Goal: Transaction & Acquisition: Purchase product/service

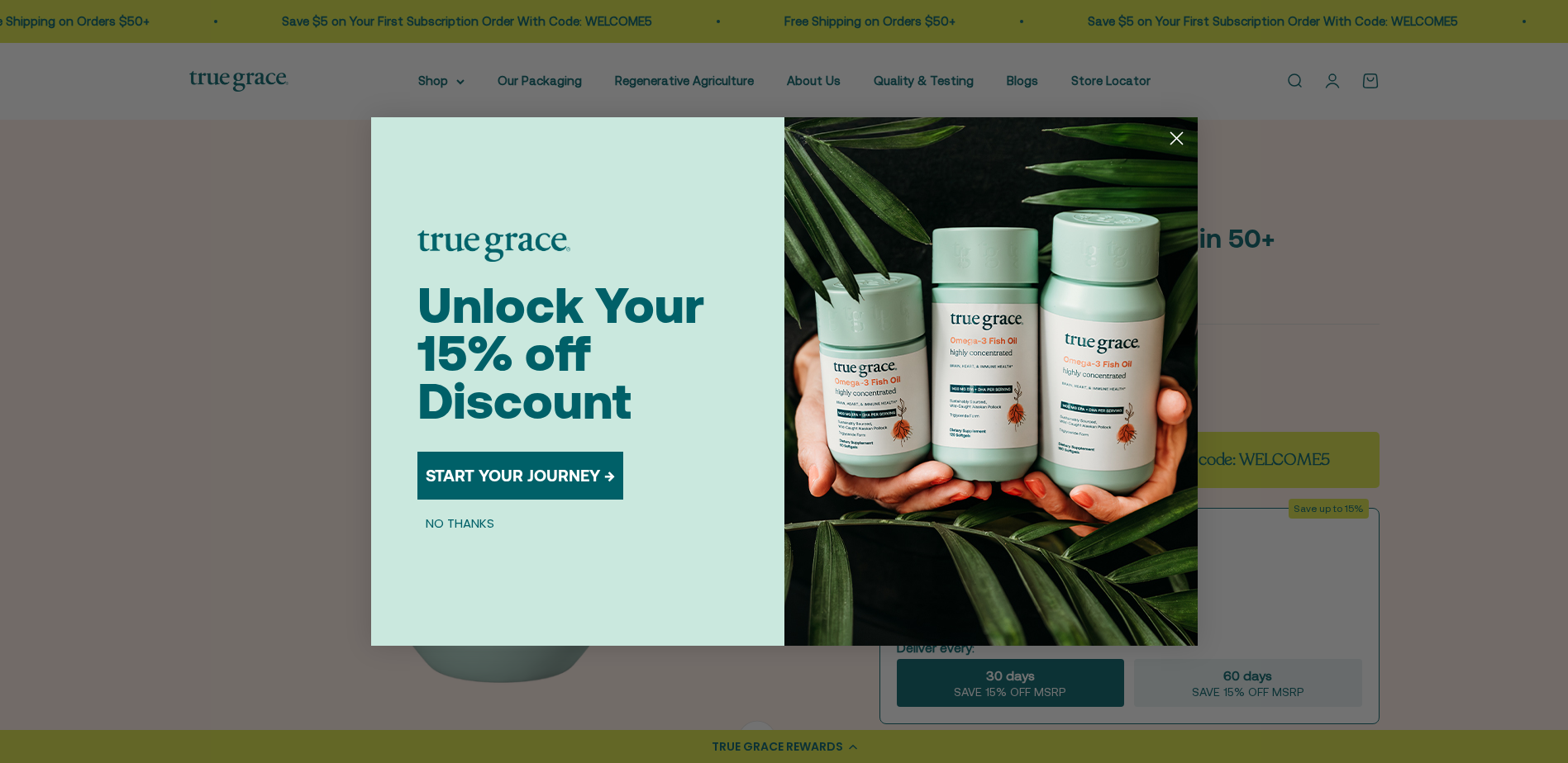
click at [498, 474] on button "START YOUR JOURNEY →" at bounding box center [520, 476] width 206 height 48
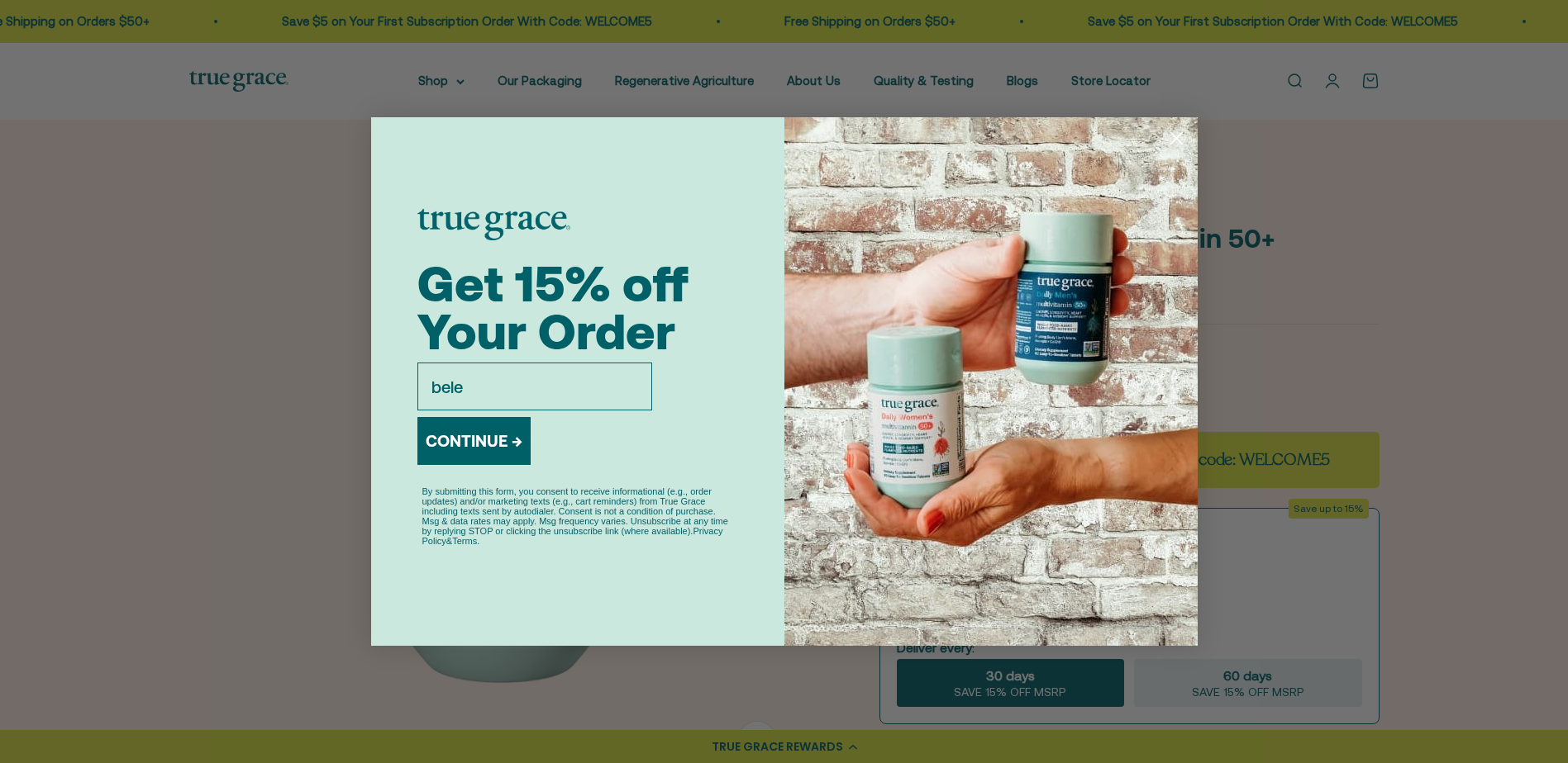
type input "[EMAIL_ADDRESS][DOMAIN_NAME]"
click at [474, 456] on button "CONTINUE →" at bounding box center [473, 441] width 113 height 48
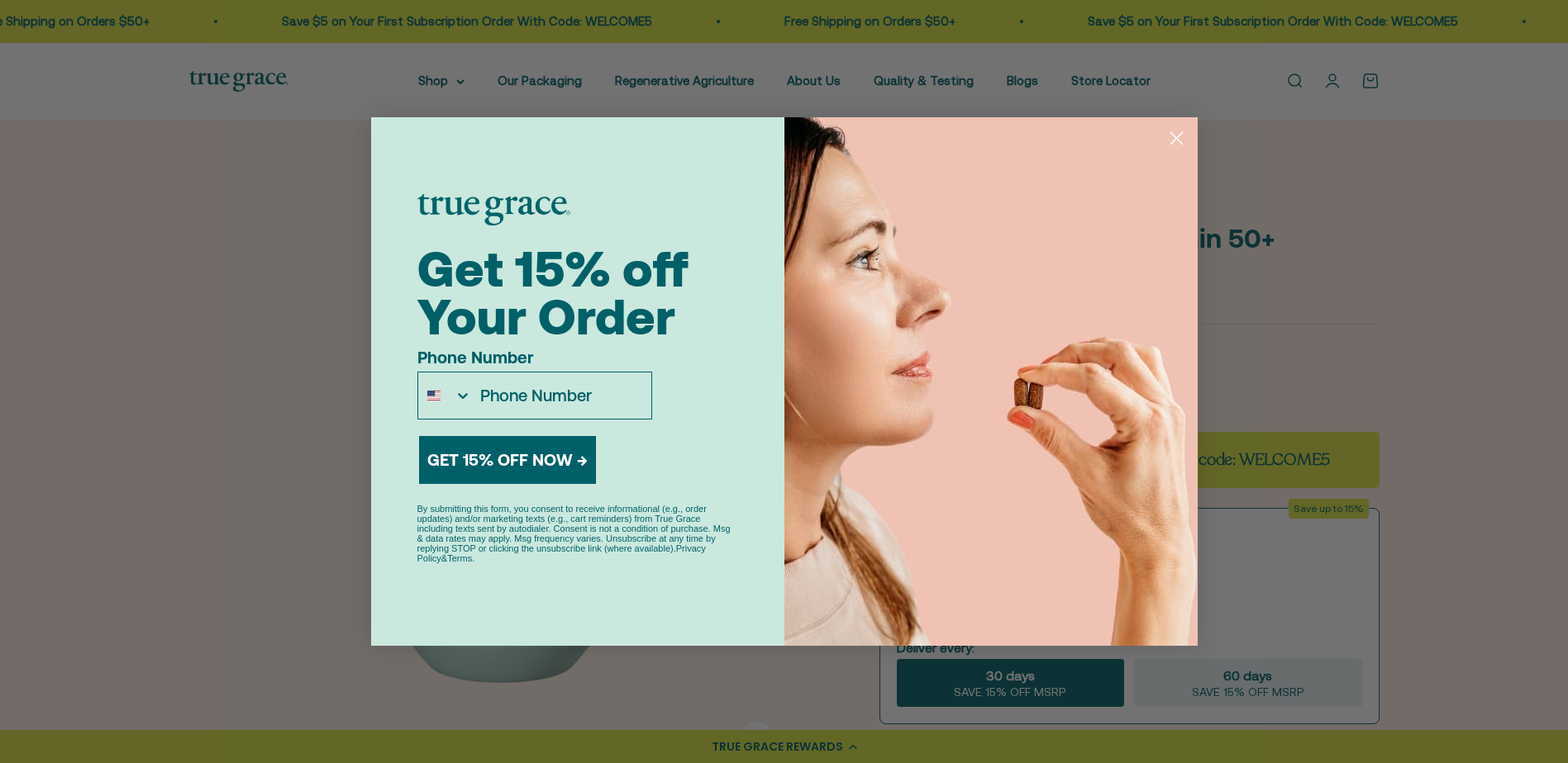
click at [474, 457] on button "GET 15% OFF NOW →" at bounding box center [508, 460] width 177 height 48
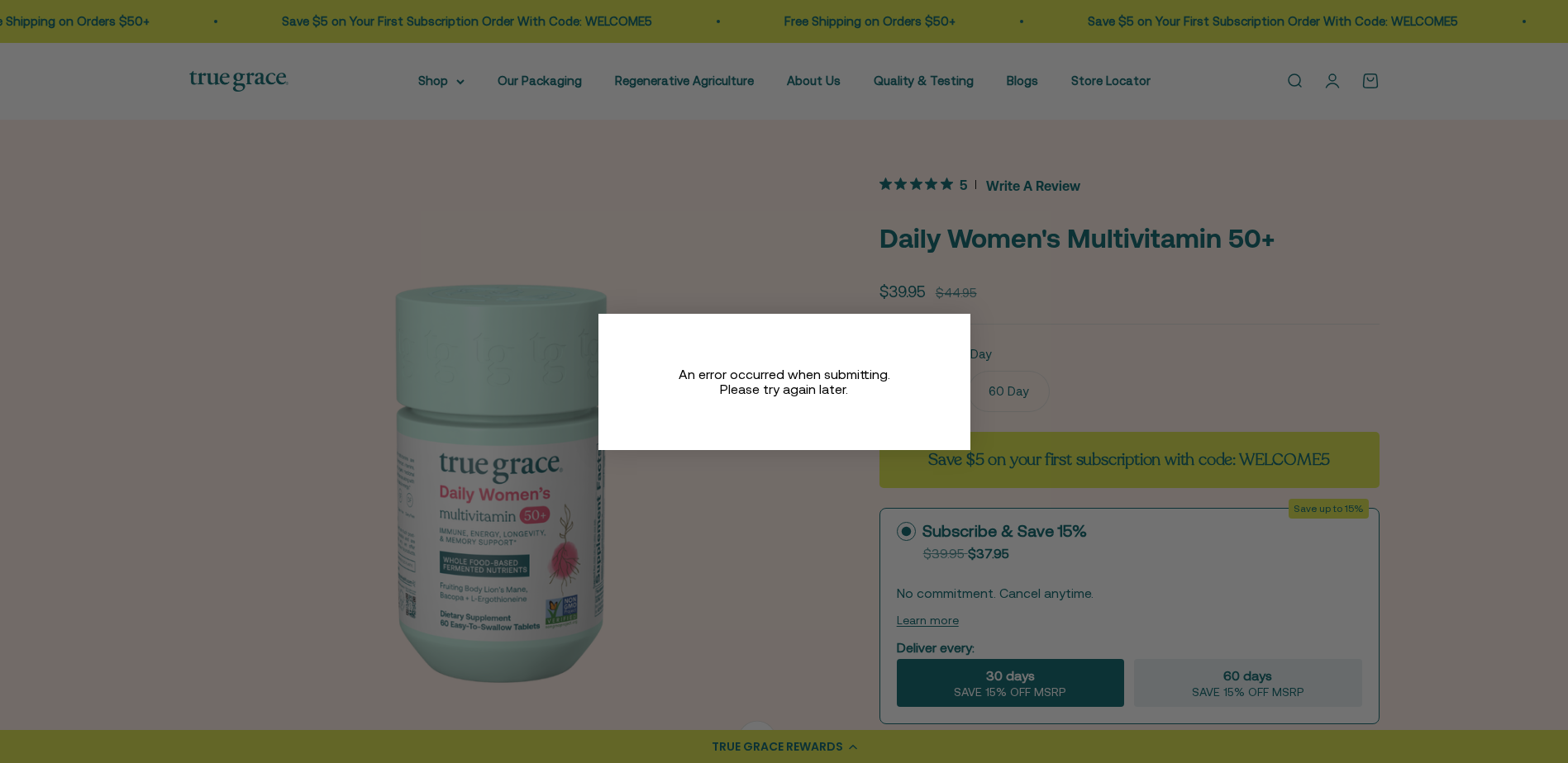
click at [815, 438] on div "An error occurred when submitting. Please try again later." at bounding box center [784, 382] width 372 height 137
click at [815, 542] on div "Close dialog An error occurred when submitting. Please try again later." at bounding box center [784, 382] width 1568 height 763
click at [773, 377] on div "An error occurred when submitting. Please try again later." at bounding box center [784, 382] width 248 height 30
drag, startPoint x: 948, startPoint y: 326, endPoint x: 1194, endPoint y: 293, distance: 248.2
click at [957, 323] on circle "Close dialog" at bounding box center [948, 334] width 27 height 27
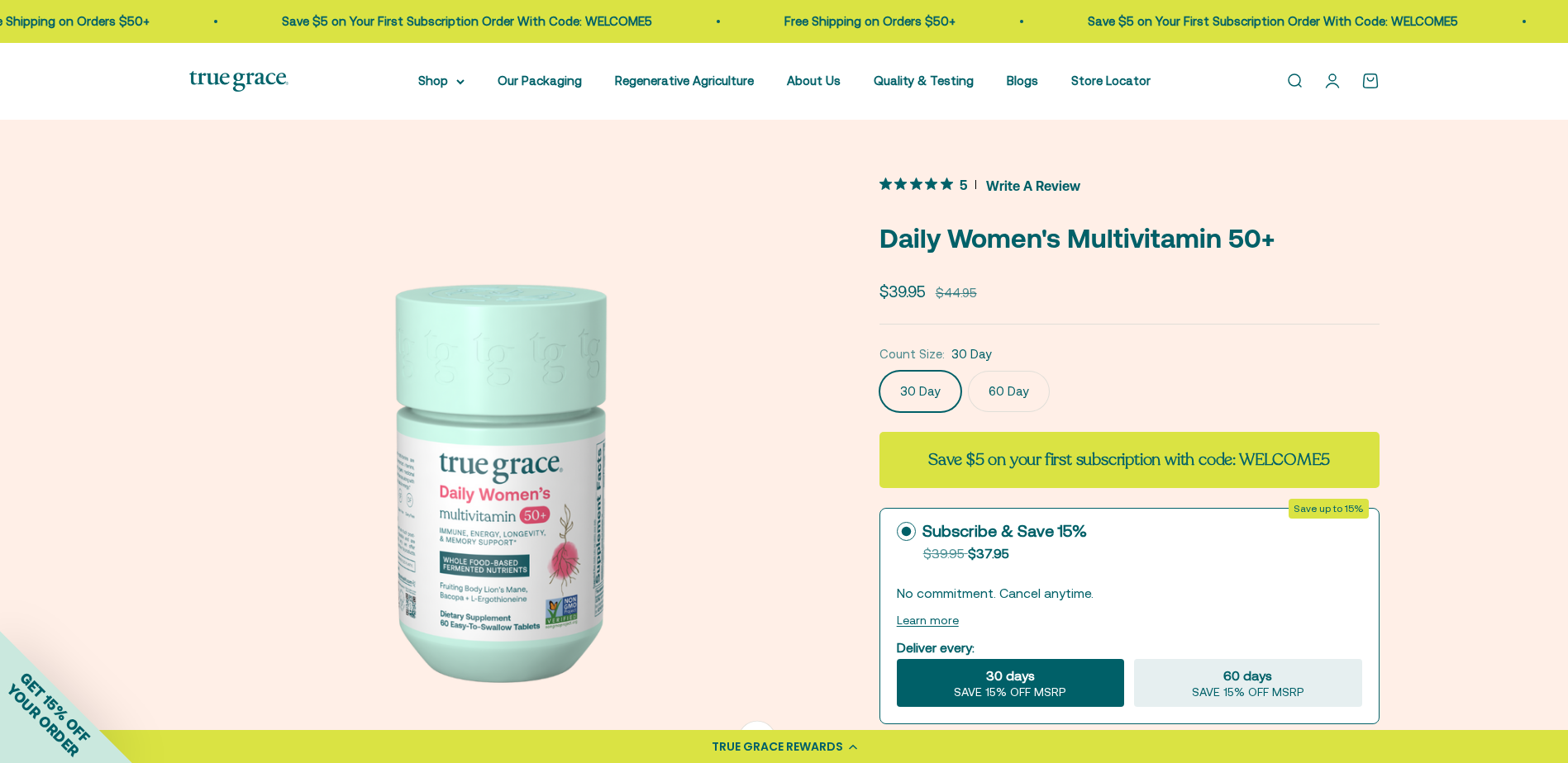
click at [1214, 294] on div "Close dialog An error occurred when submitting. Please try again later." at bounding box center [784, 382] width 1568 height 763
click at [494, 543] on img at bounding box center [494, 478] width 611 height 611
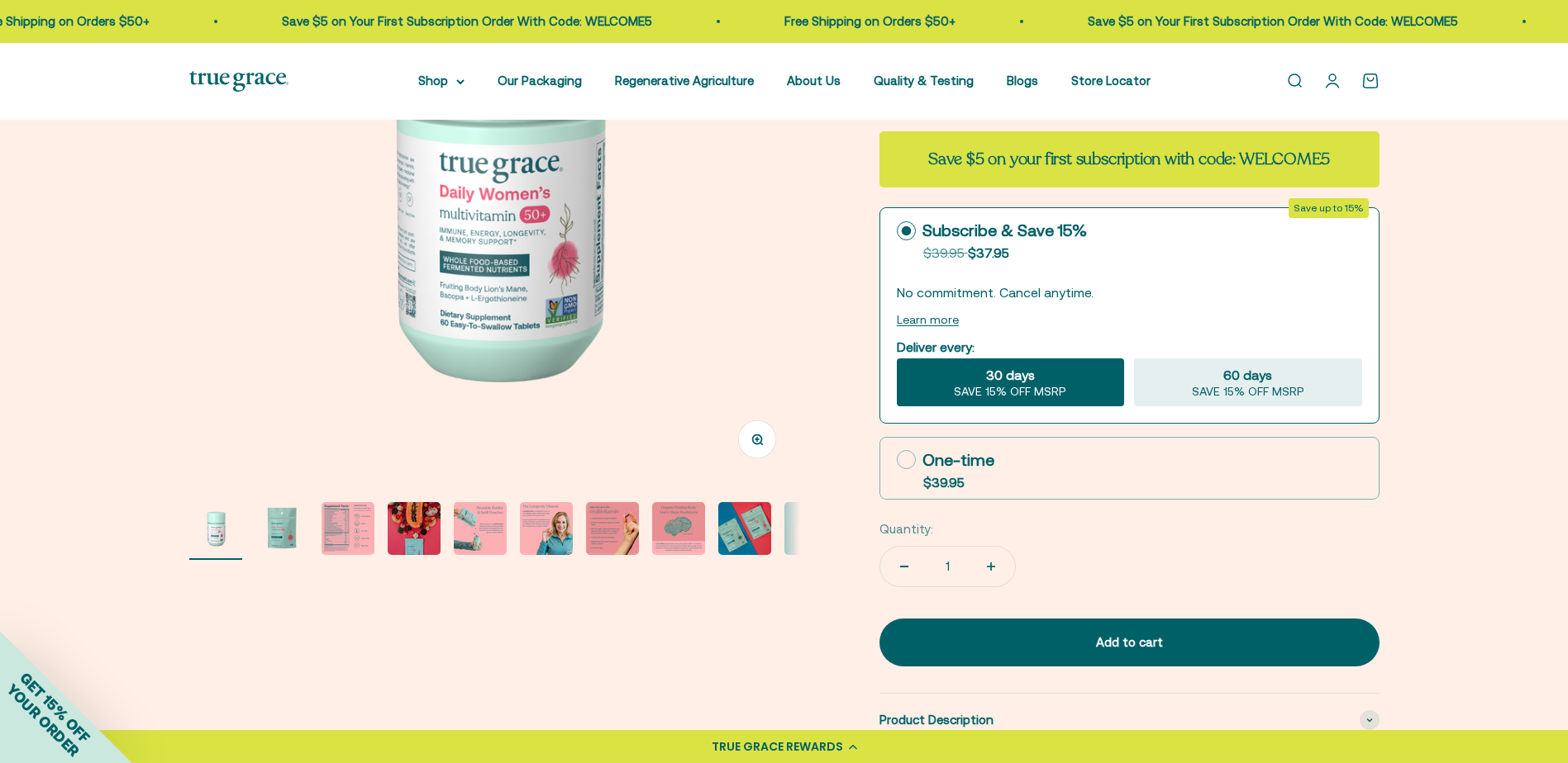
scroll to position [330, 0]
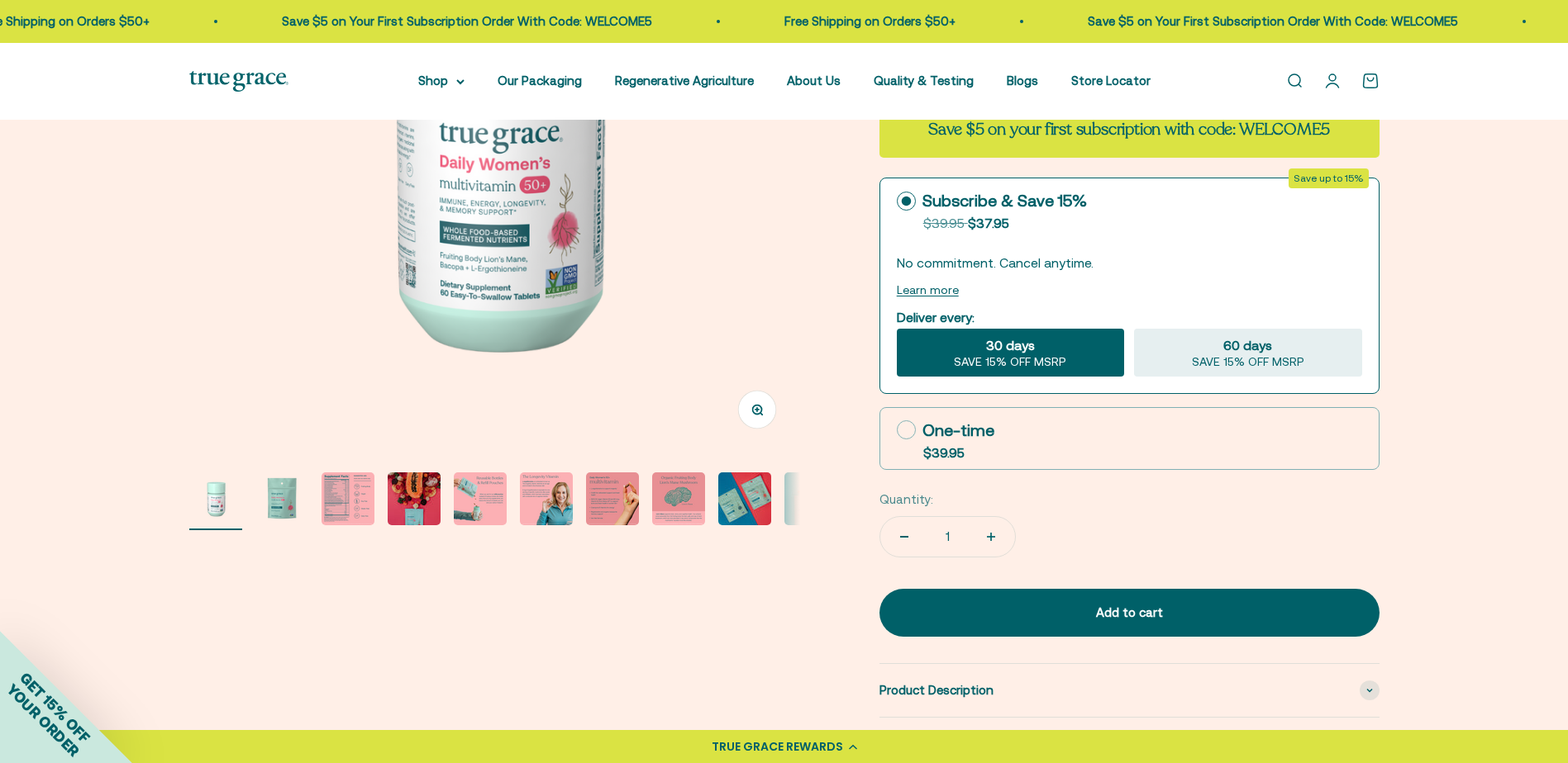
click at [343, 492] on img "Go to item 3" at bounding box center [348, 499] width 53 height 53
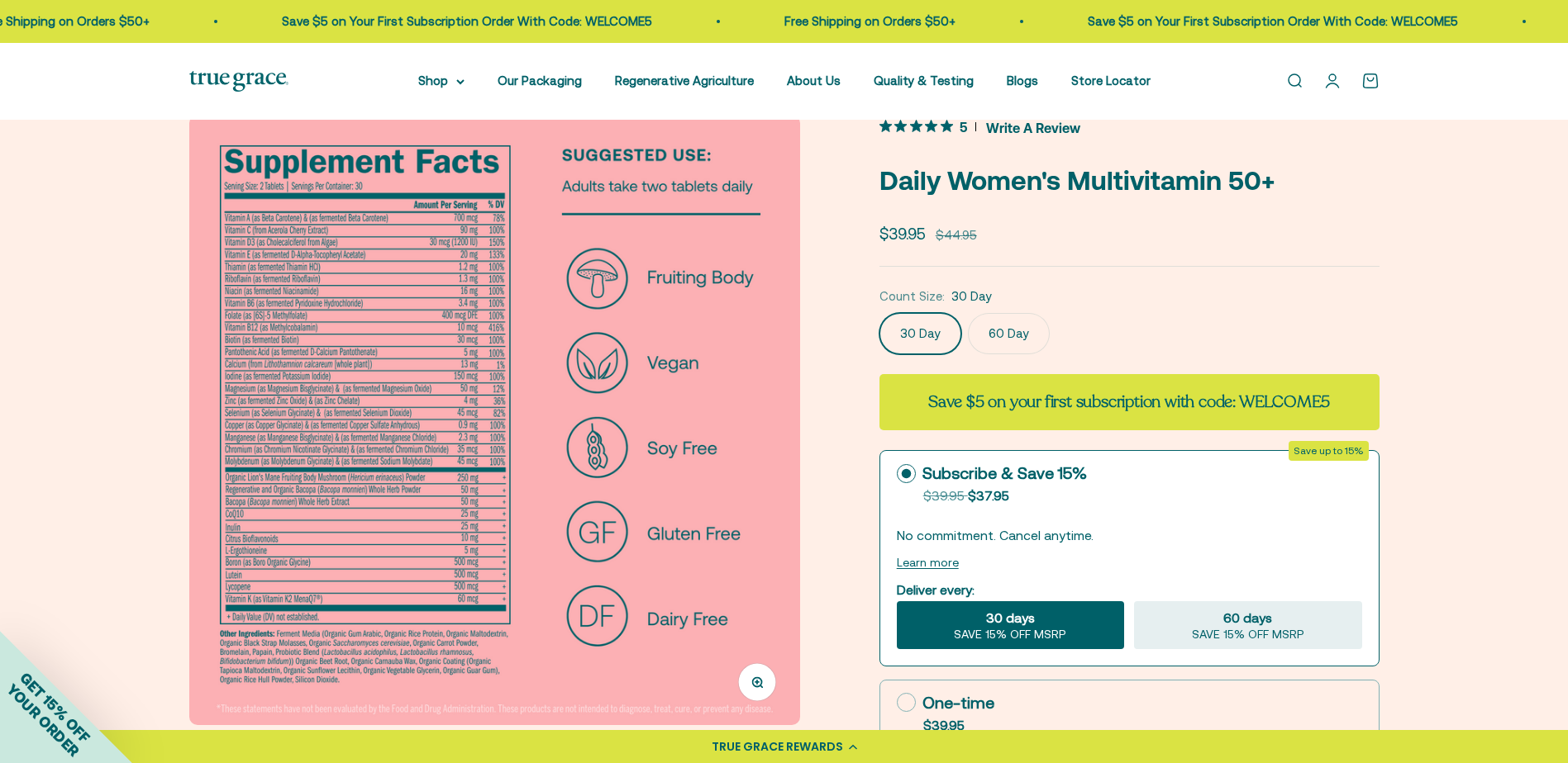
scroll to position [83, 0]
